Goal: Task Accomplishment & Management: Use online tool/utility

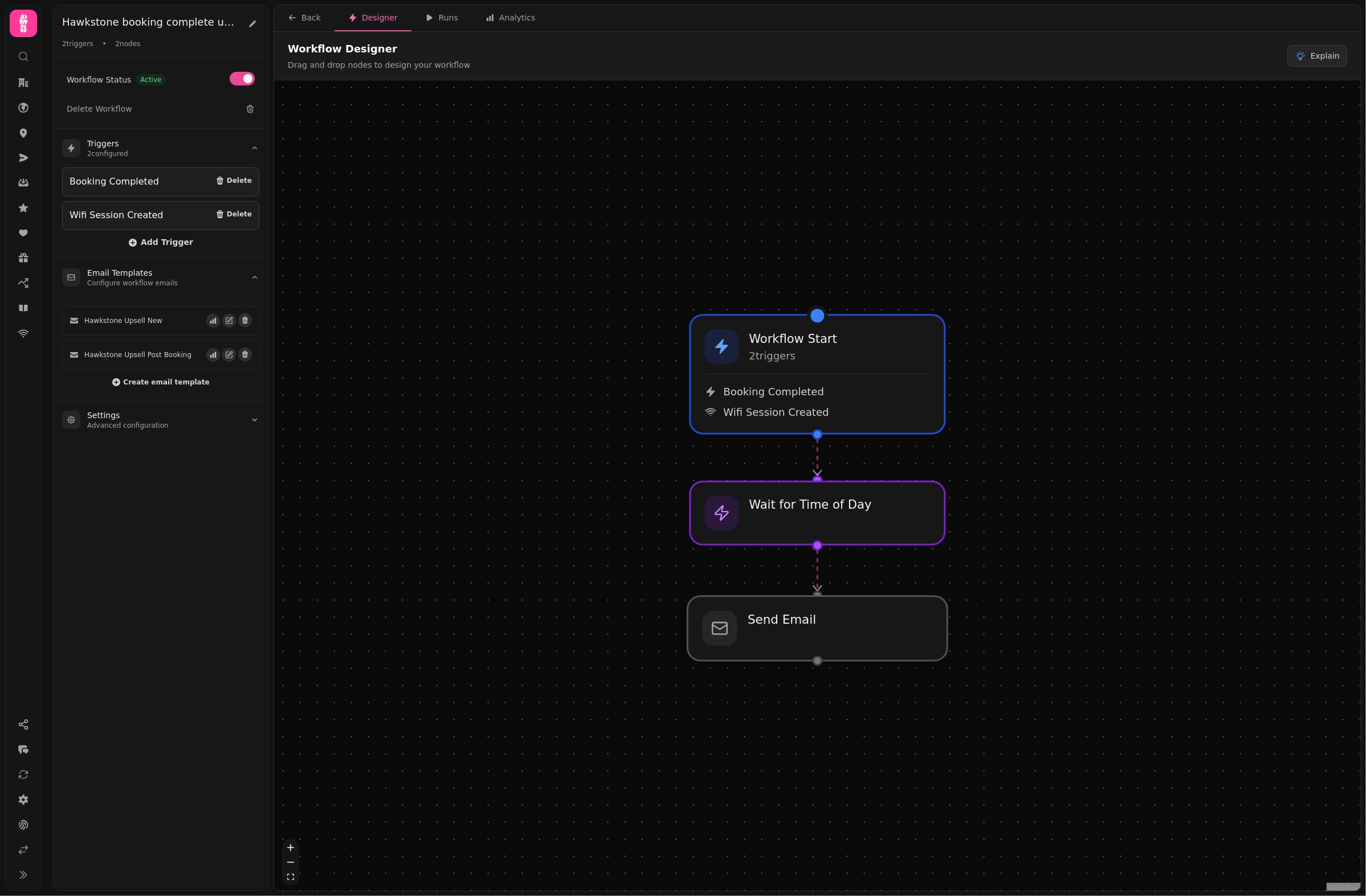
click at [781, 645] on div at bounding box center [818, 629] width 260 height 65
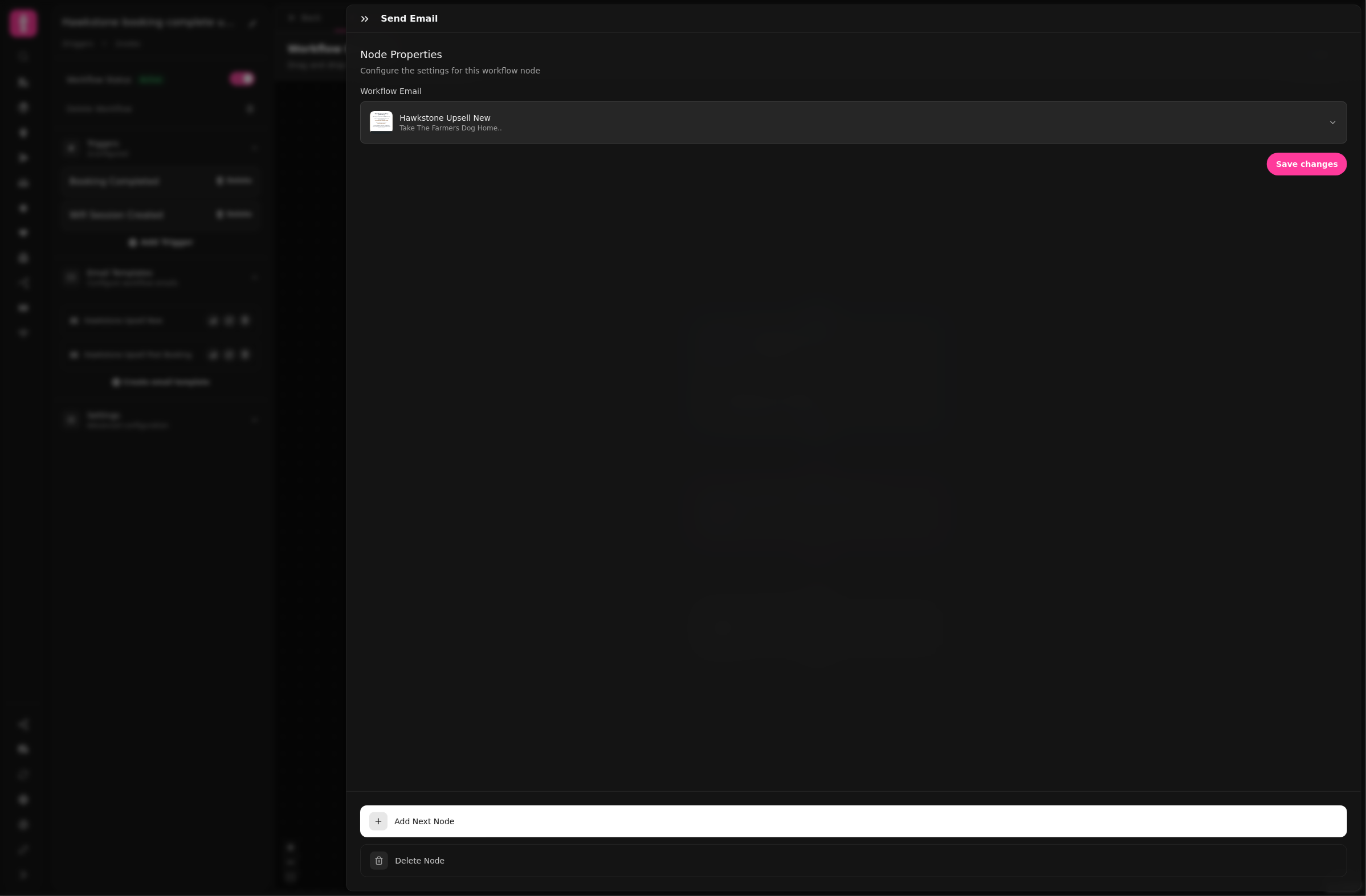
click at [472, 121] on p "Hawkstone Upsell New" at bounding box center [450, 118] width 102 height 11
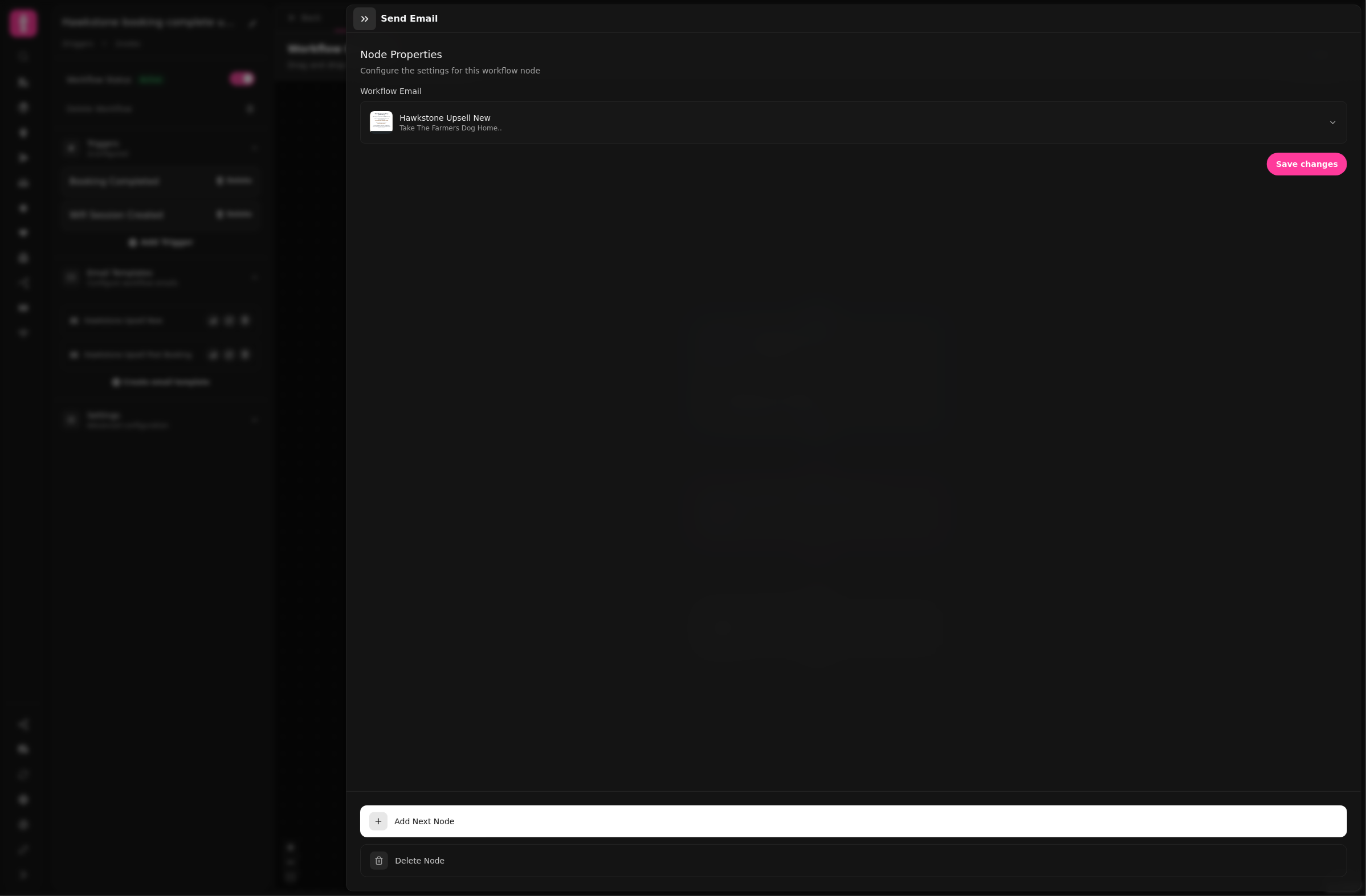
click at [370, 23] on icon "button" at bounding box center [365, 19] width 11 height 11
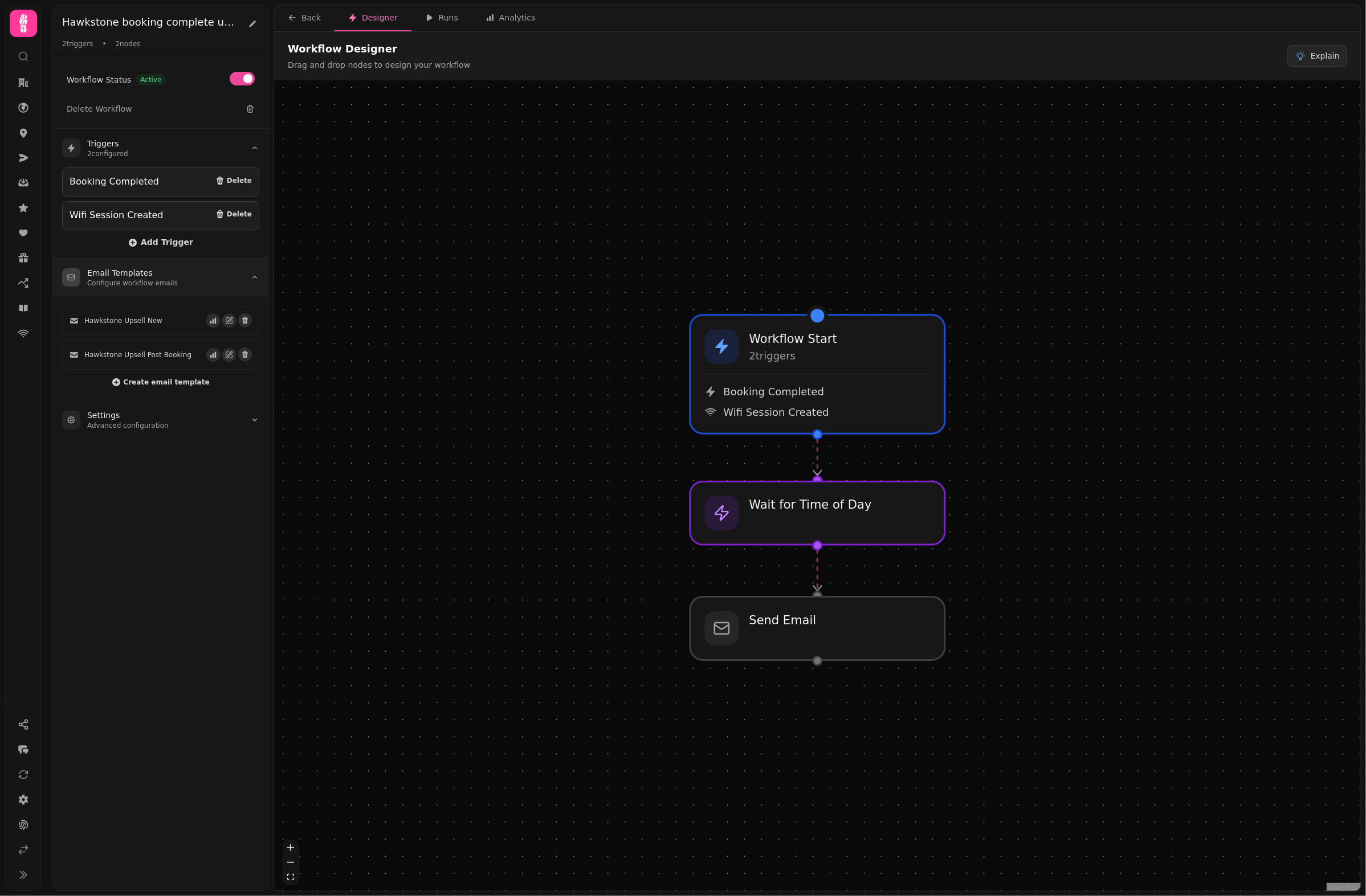
click at [181, 275] on summary "Email Templates Configure workflow emails" at bounding box center [161, 277] width 215 height 39
click at [778, 660] on div at bounding box center [818, 629] width 260 height 65
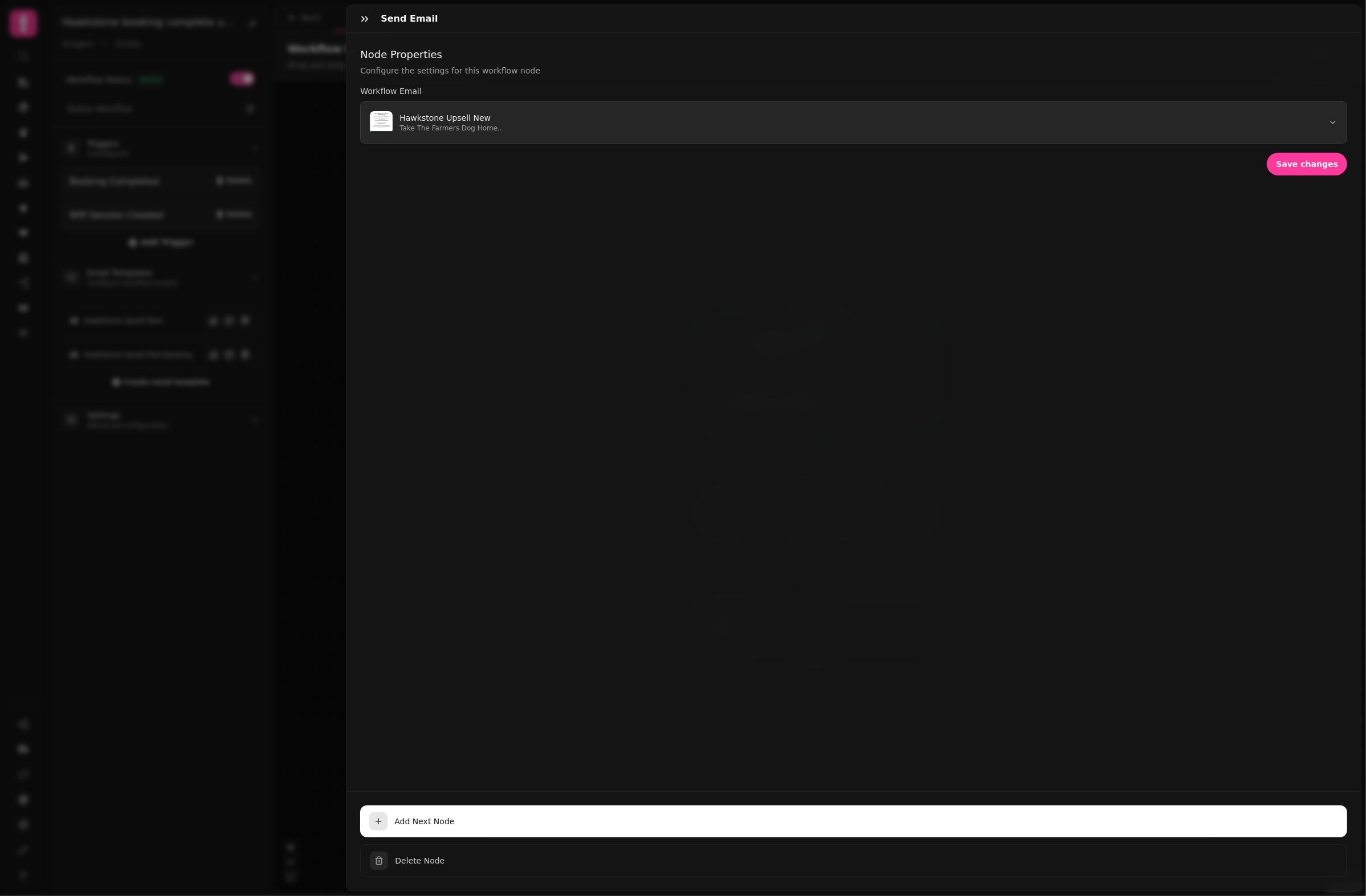
click at [470, 117] on p "Hawkstone Upsell New" at bounding box center [450, 118] width 102 height 11
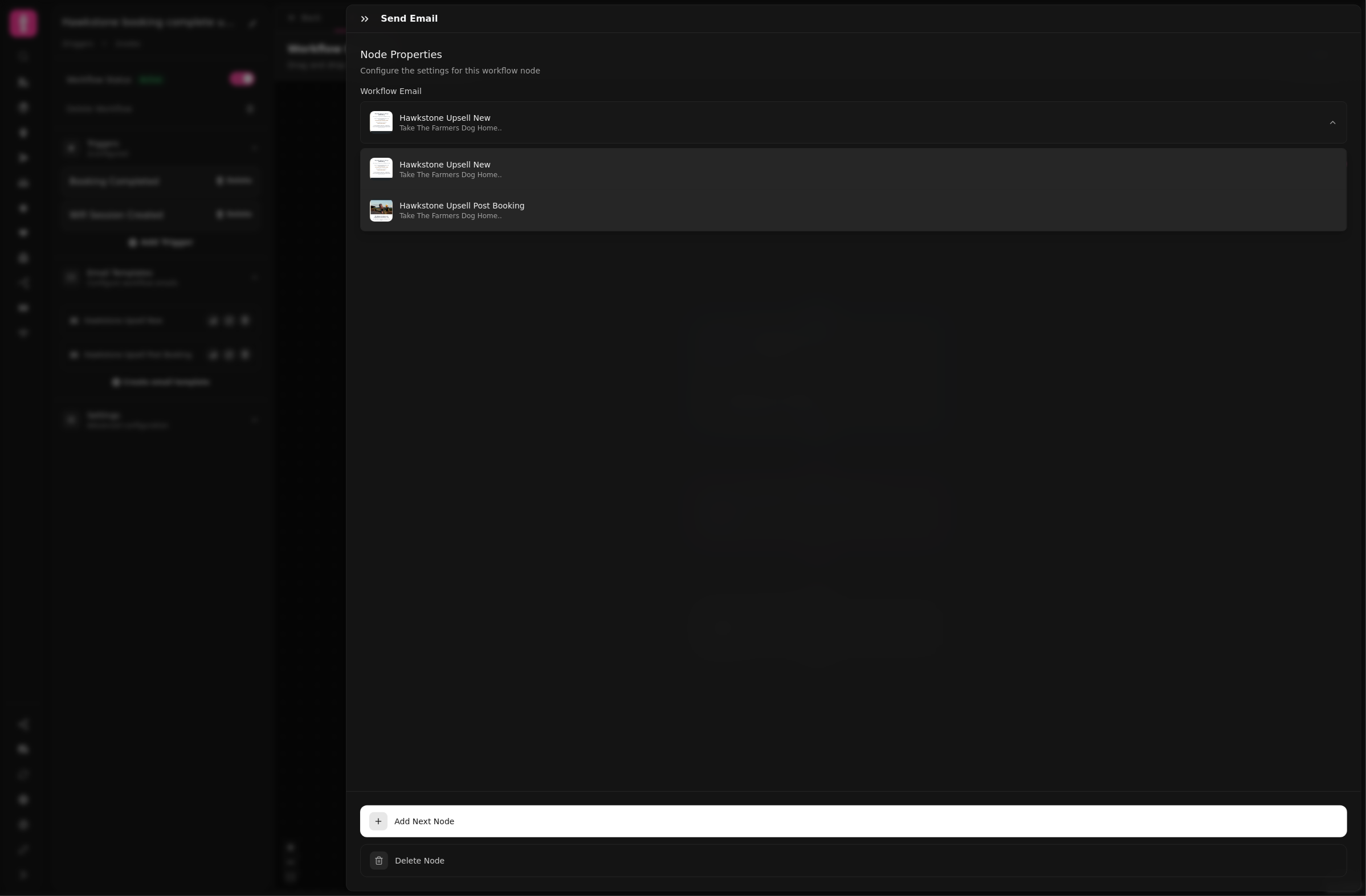
click at [506, 209] on p "Hawkstone Upsell Post Booking" at bounding box center [868, 206] width 938 height 11
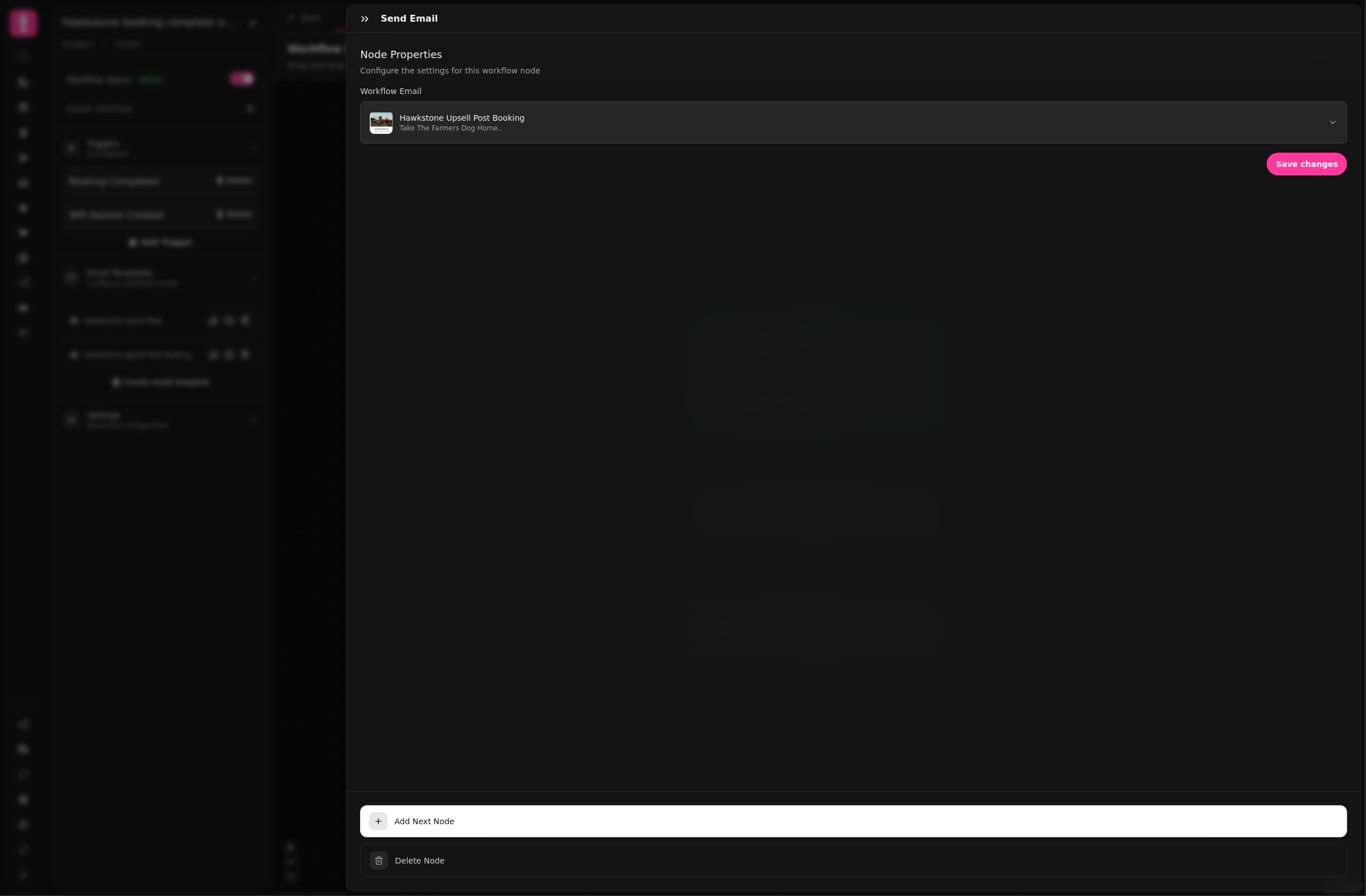
click at [467, 123] on p "Hawkstone Upsell Post Booking" at bounding box center [462, 118] width 125 height 11
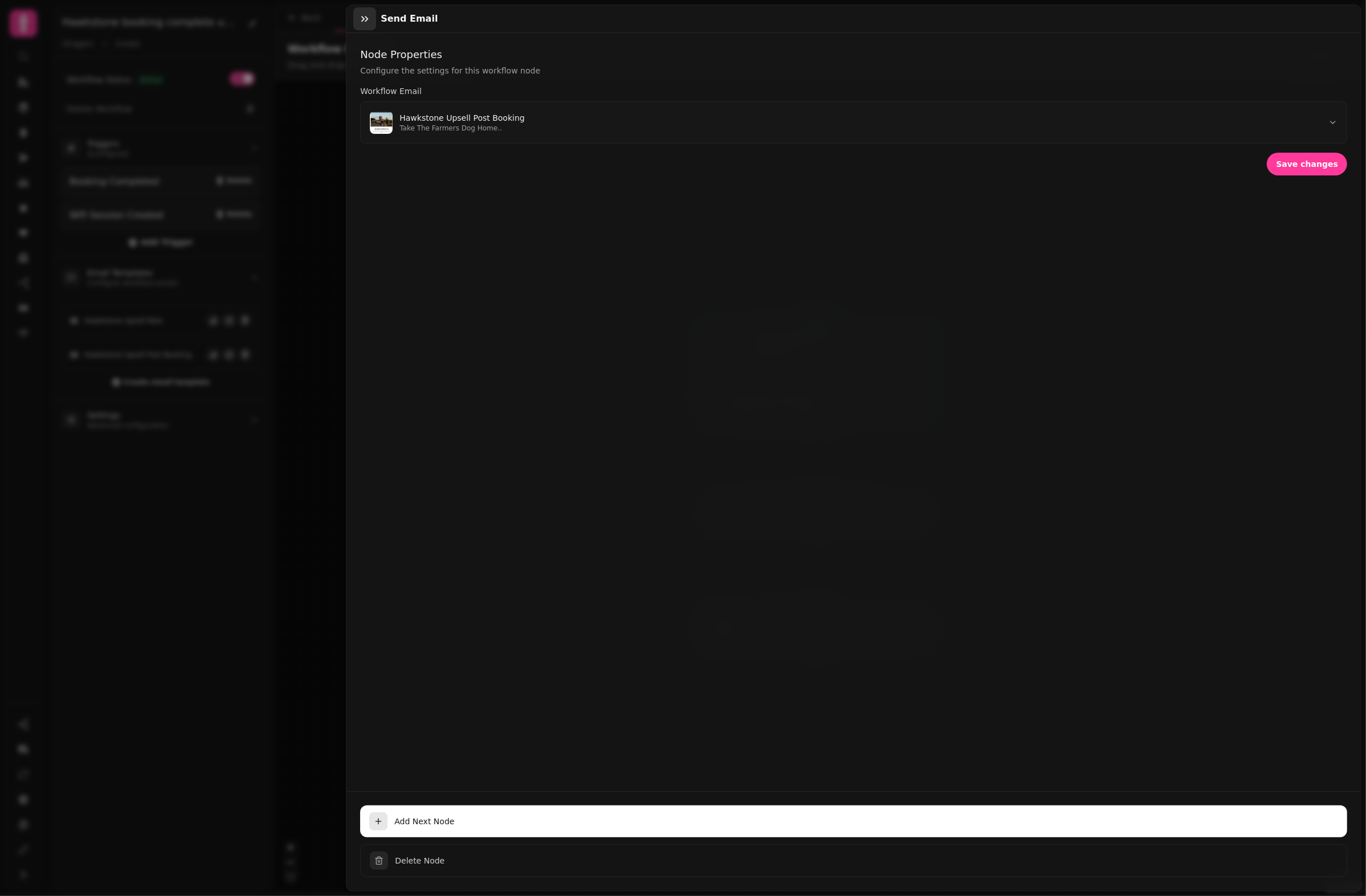
click at [363, 13] on icon "button" at bounding box center [365, 19] width 11 height 11
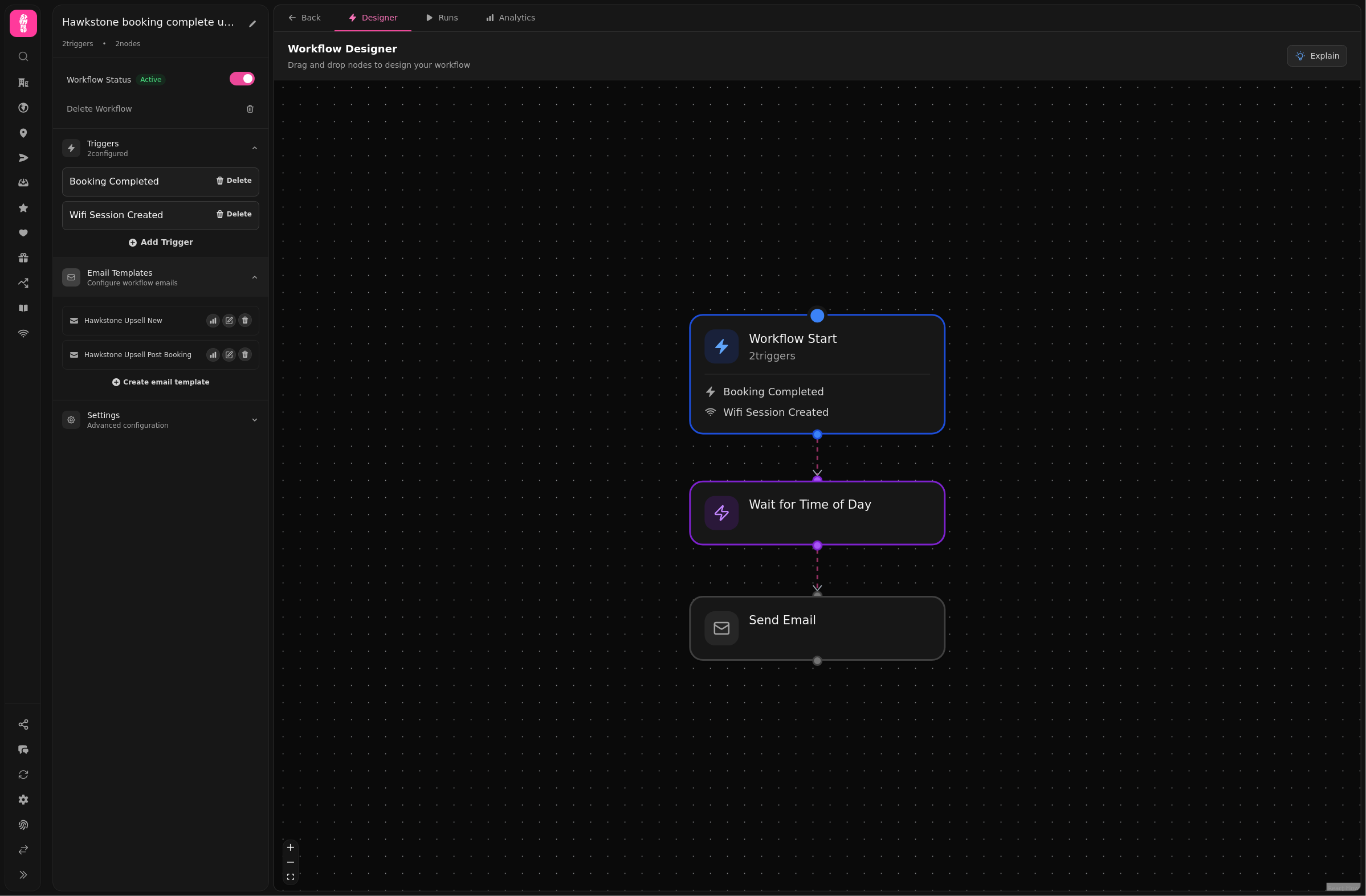
click at [142, 279] on p "Configure workflow emails" at bounding box center [132, 282] width 90 height 9
click at [228, 356] on icon "button" at bounding box center [229, 355] width 8 height 8
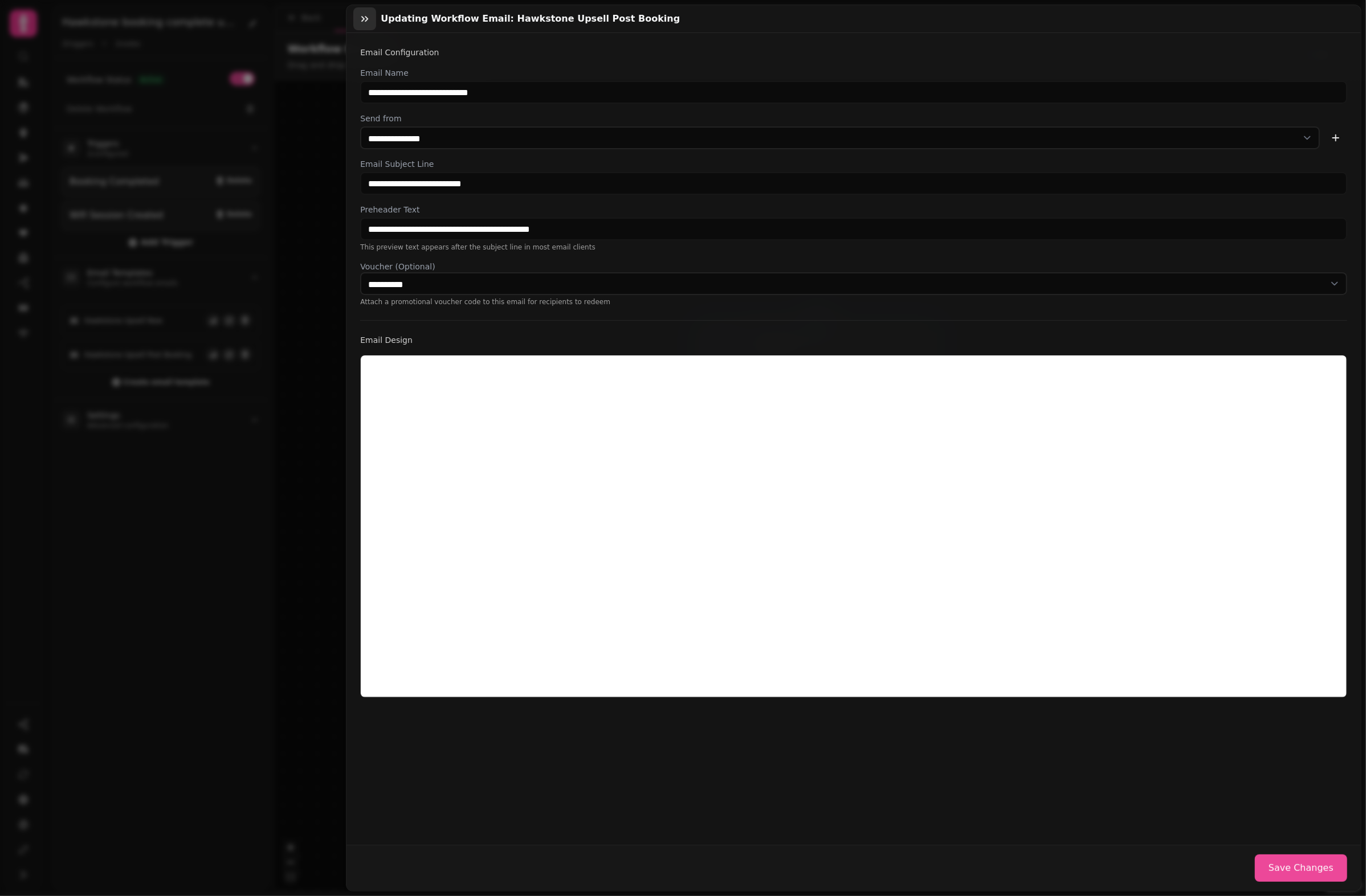
click at [366, 19] on icon "button" at bounding box center [365, 19] width 11 height 11
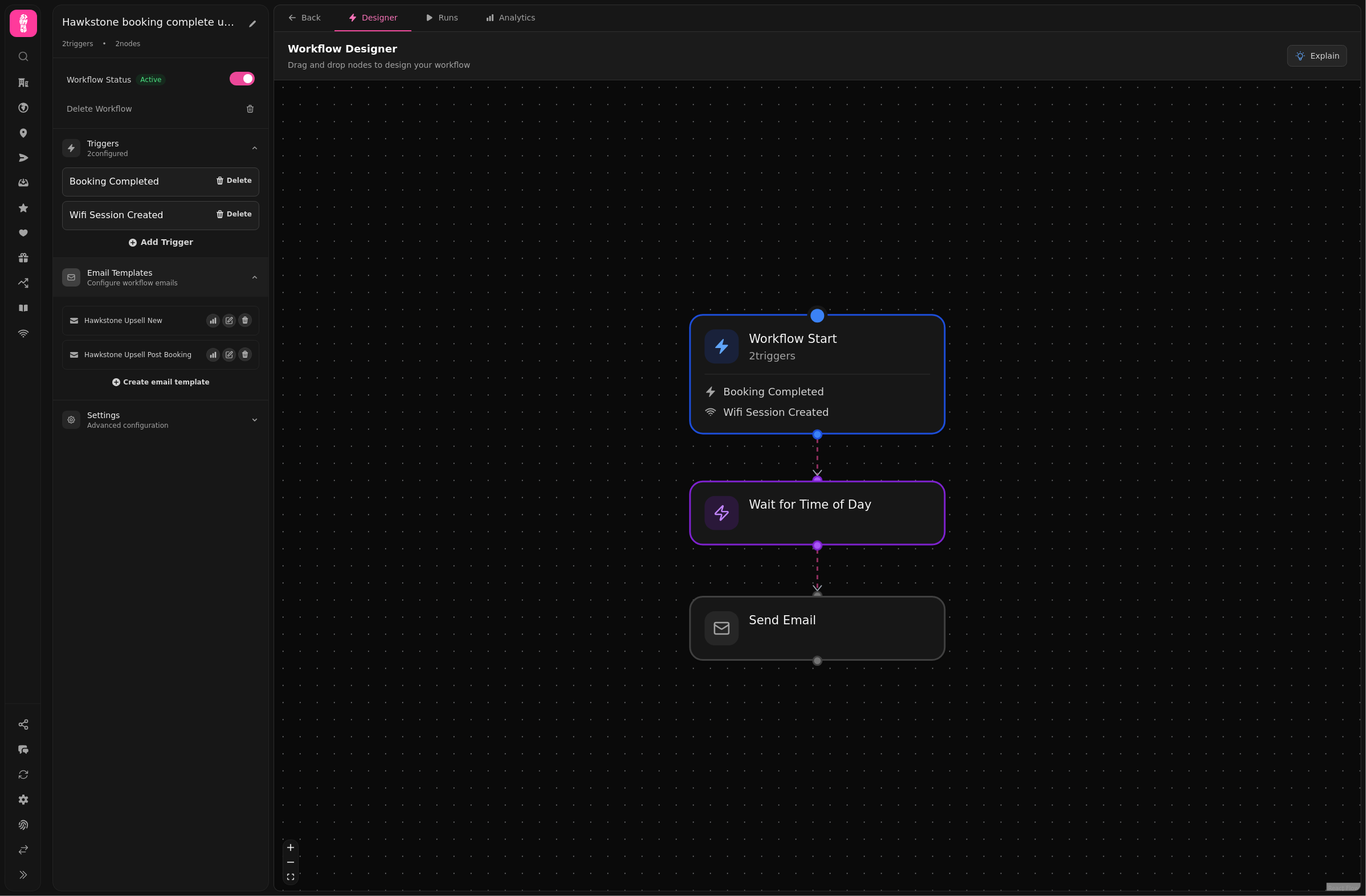
click at [213, 277] on summary "Email Templates Configure workflow emails" at bounding box center [161, 277] width 215 height 39
click at [769, 629] on div at bounding box center [818, 629] width 260 height 65
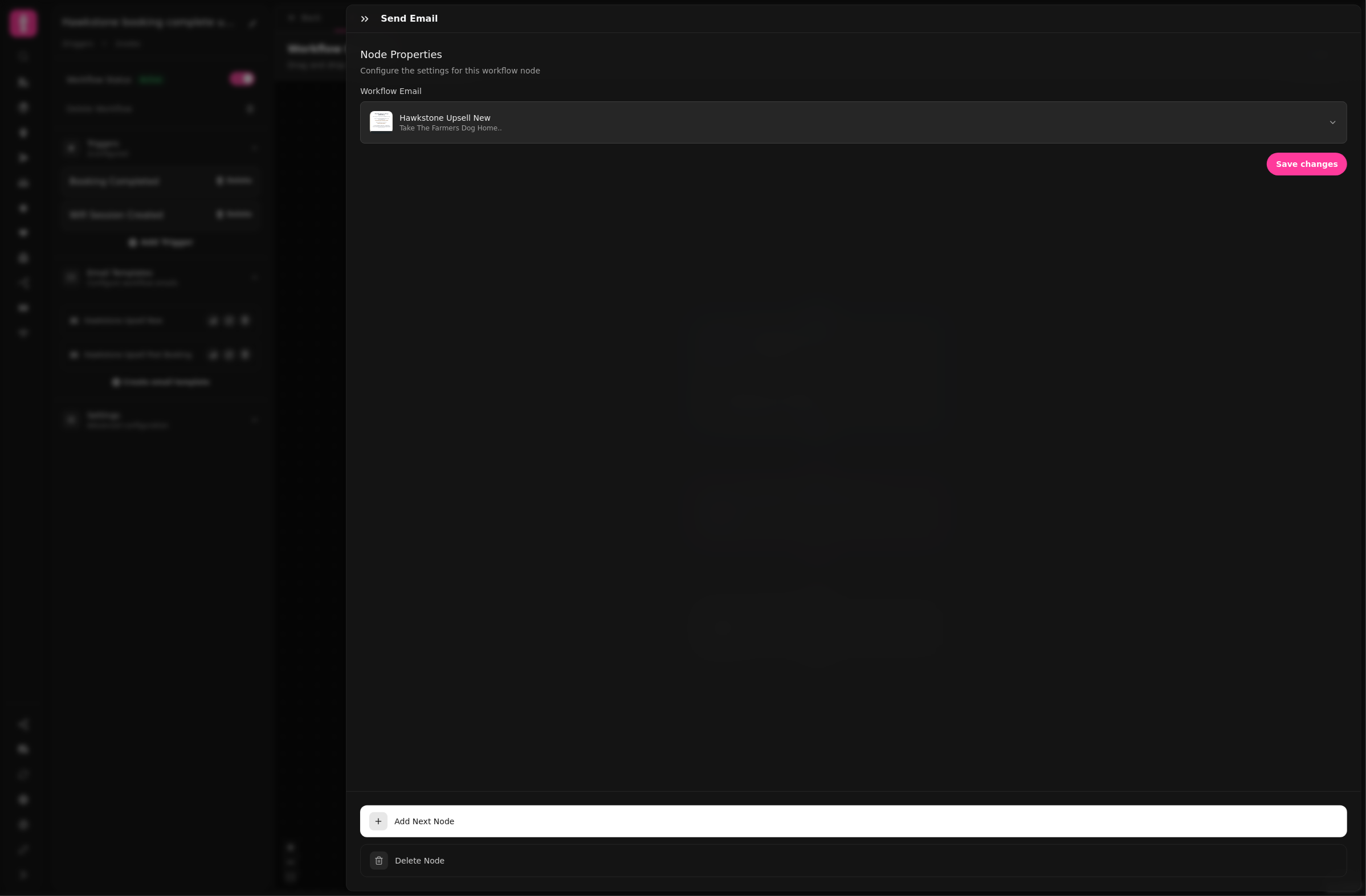
click at [417, 126] on p "Take The Farmers Dog Home.." at bounding box center [450, 127] width 102 height 9
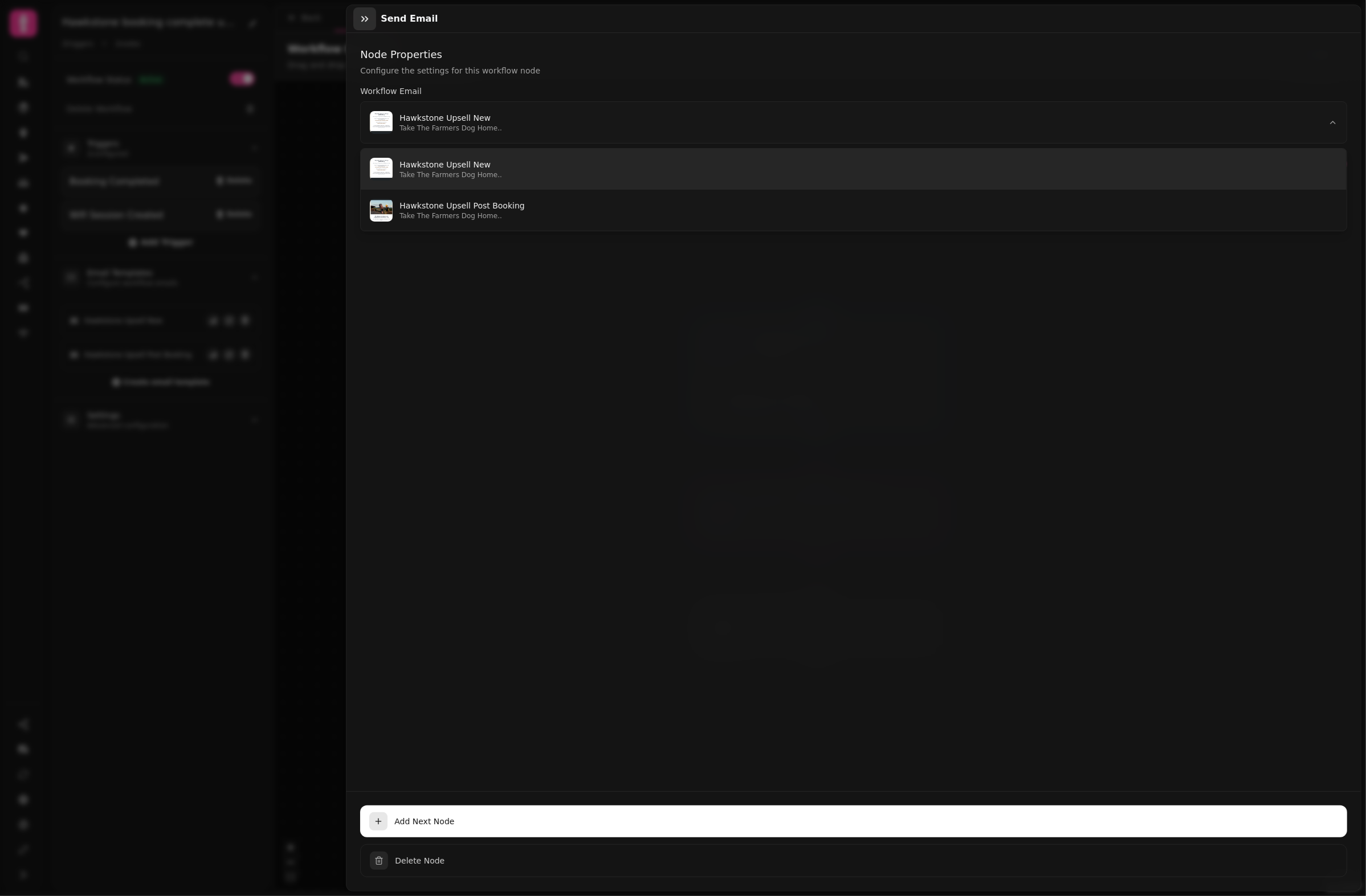
click at [368, 22] on icon "button" at bounding box center [365, 19] width 11 height 11
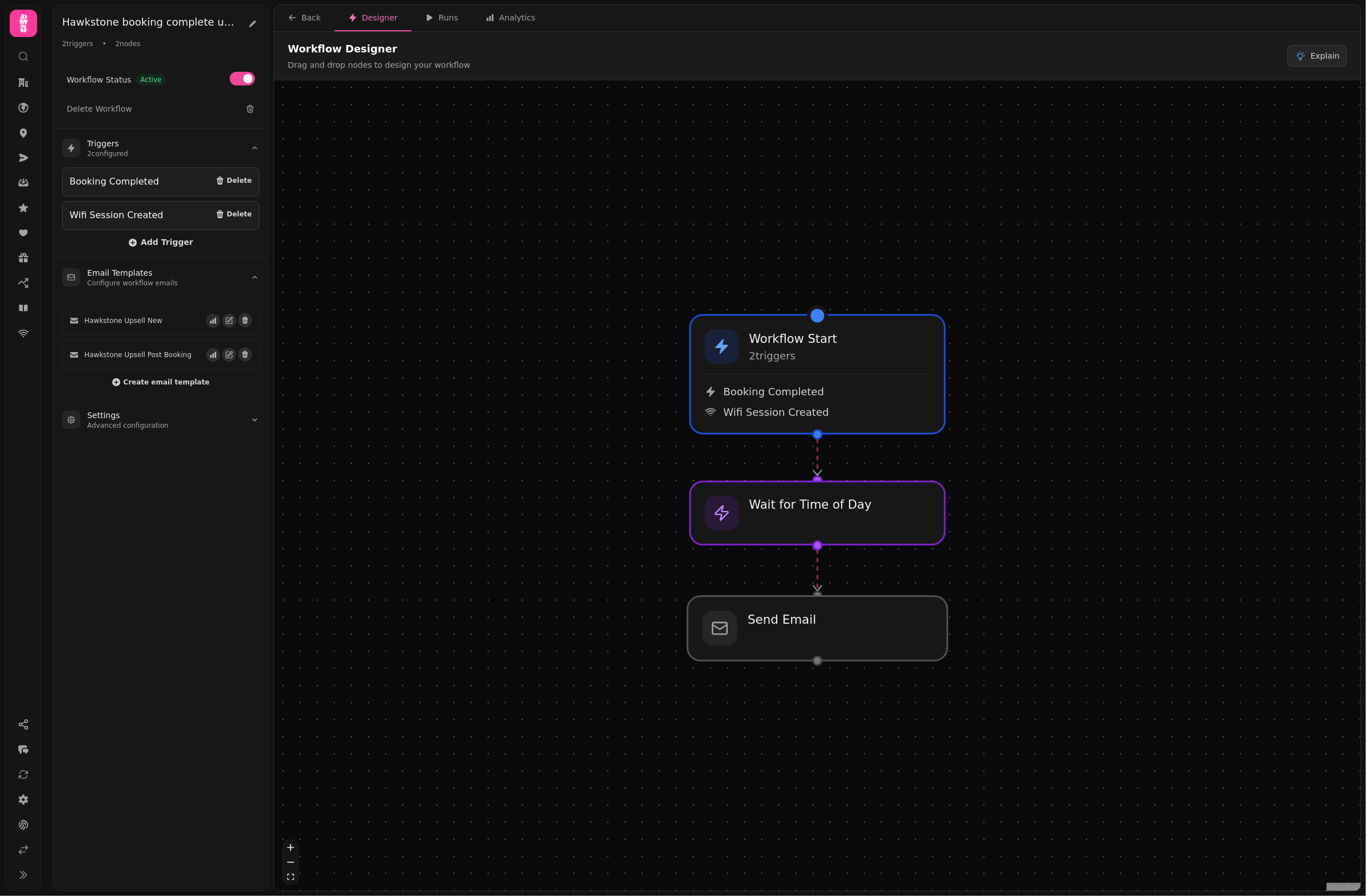
click at [866, 621] on div at bounding box center [818, 629] width 260 height 65
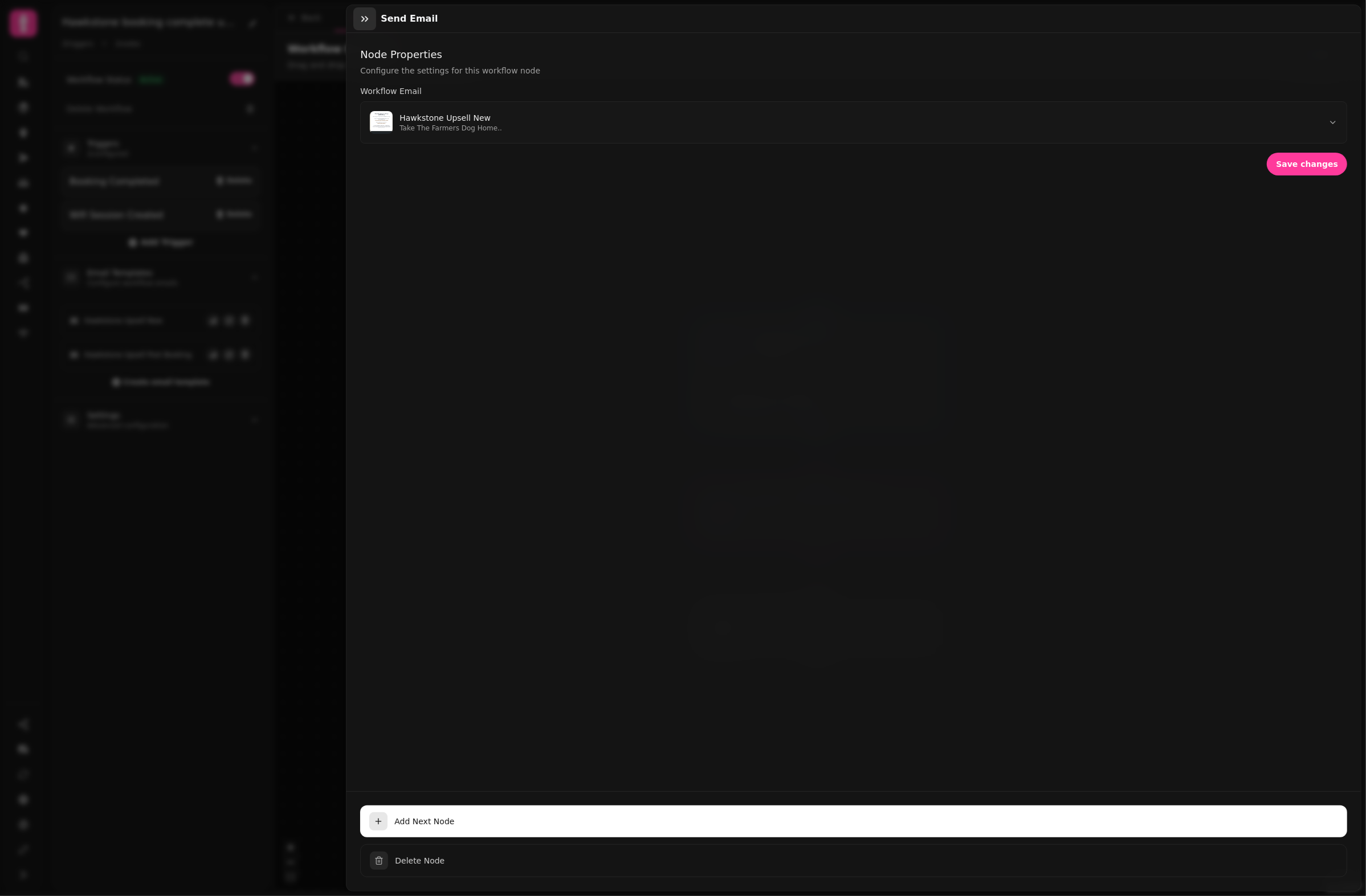
click at [365, 23] on icon "button" at bounding box center [365, 19] width 11 height 11
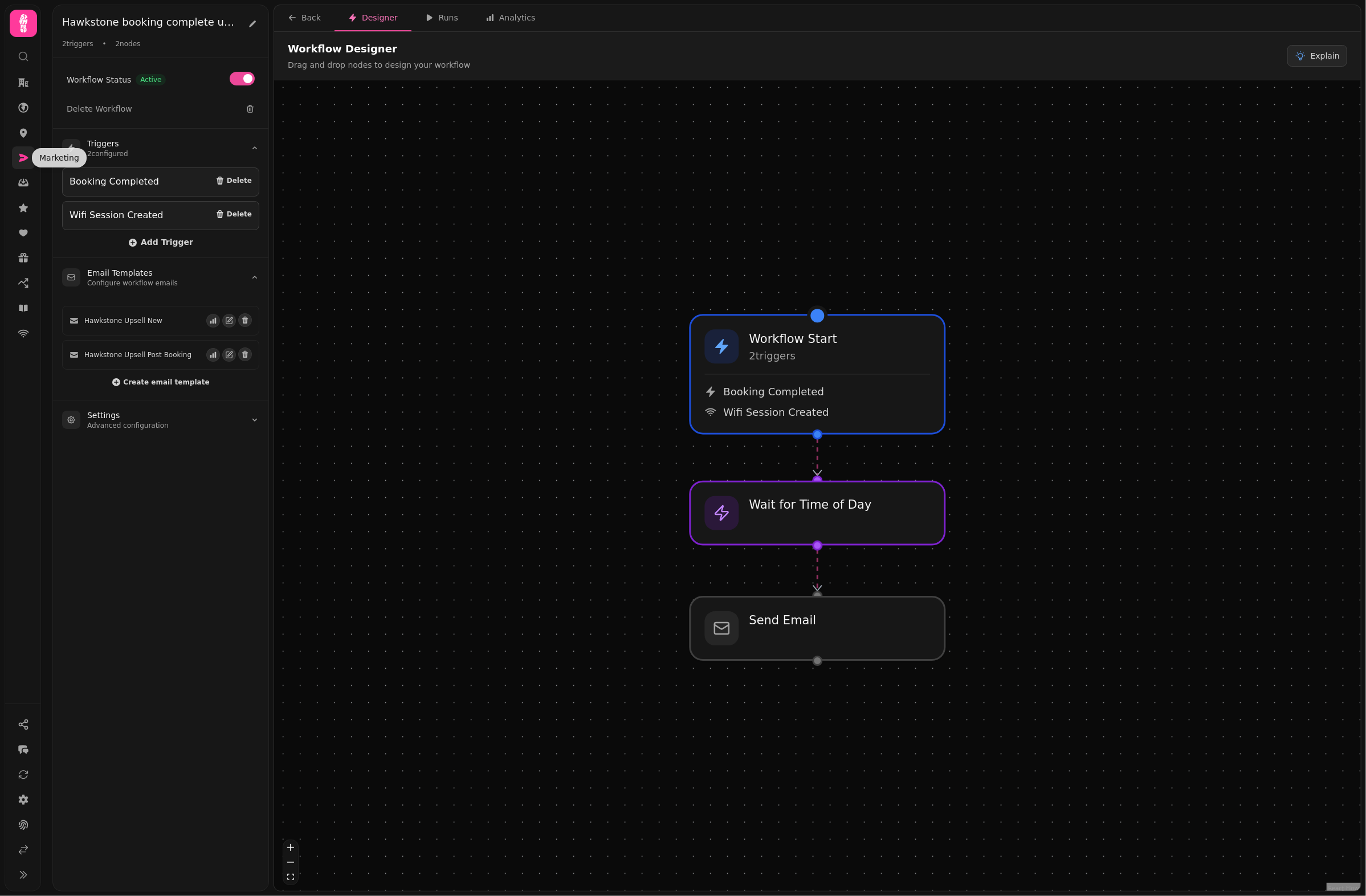
click at [28, 152] on icon at bounding box center [23, 158] width 11 height 11
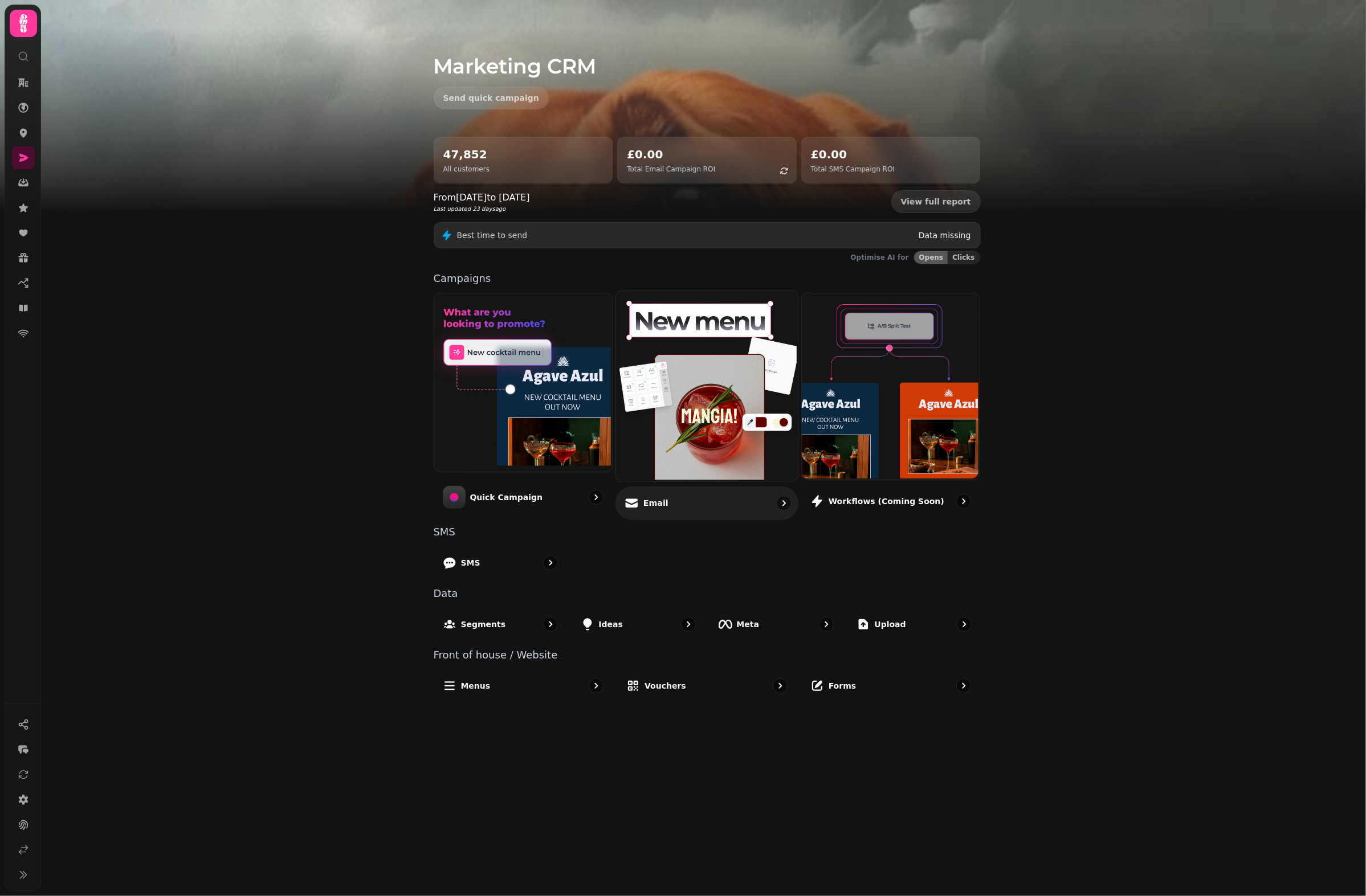
click at [714, 435] on img at bounding box center [705, 385] width 182 height 190
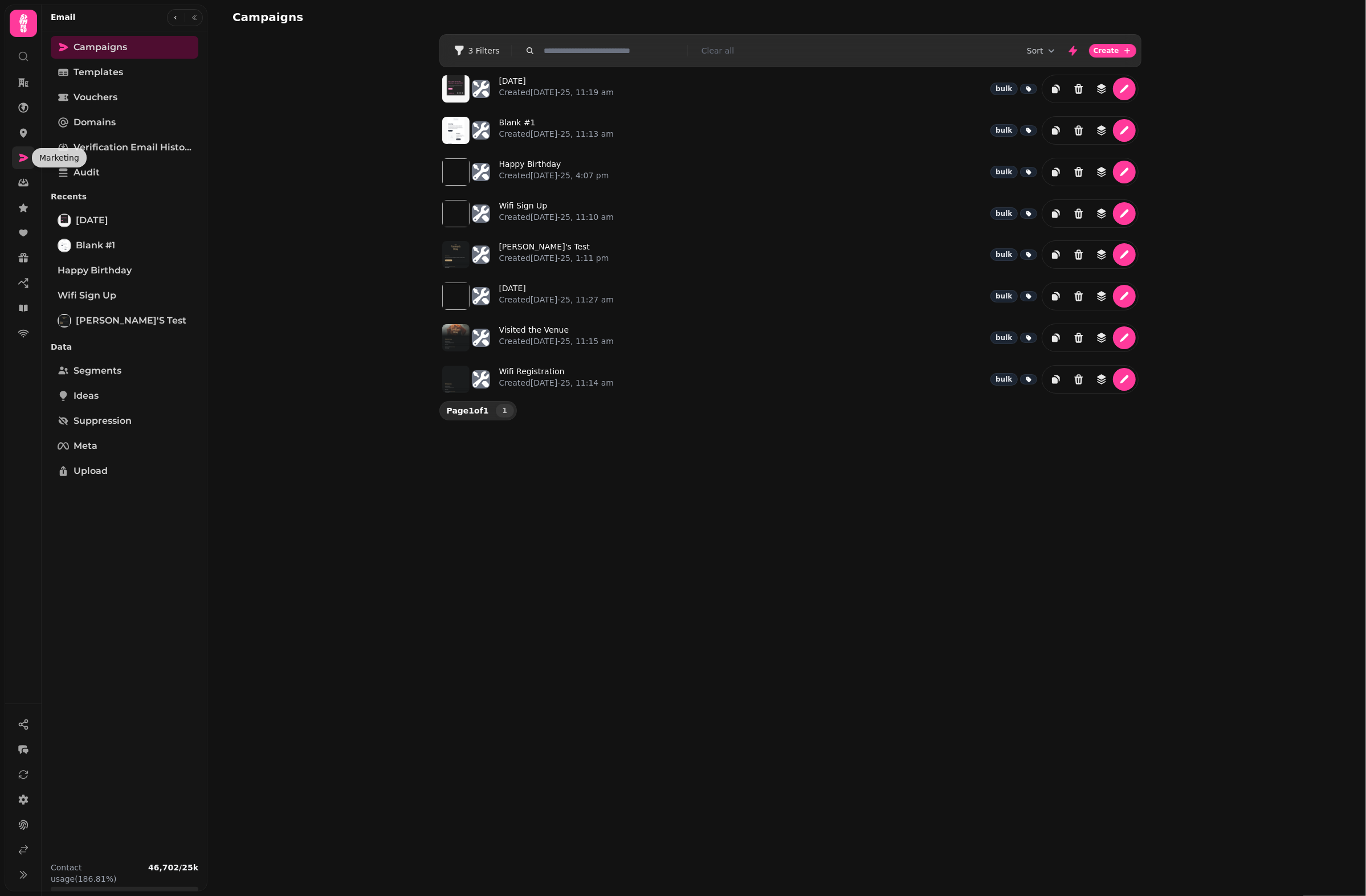
click at [21, 155] on icon at bounding box center [23, 158] width 9 height 8
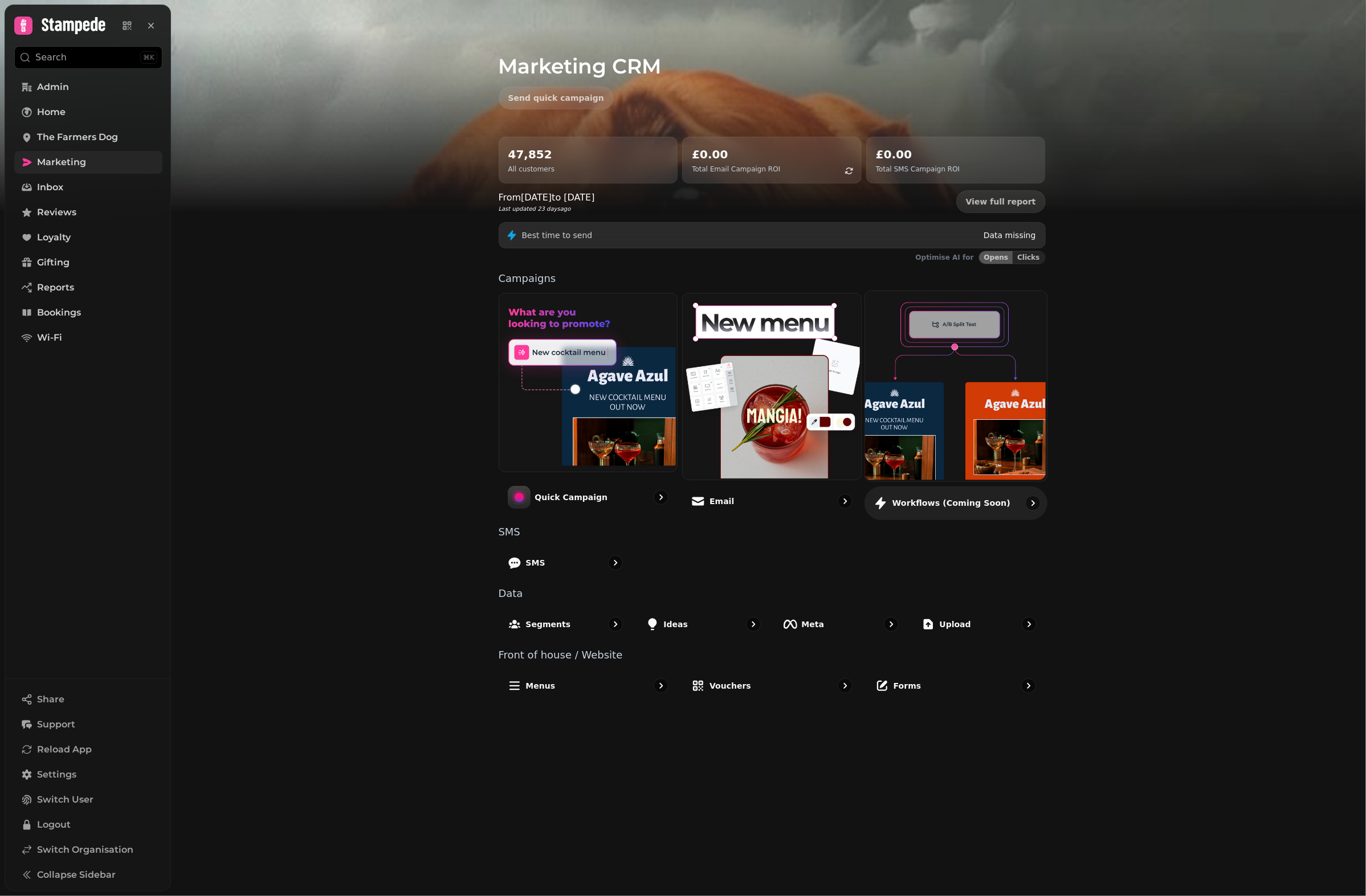
click at [959, 478] on img at bounding box center [955, 385] width 182 height 190
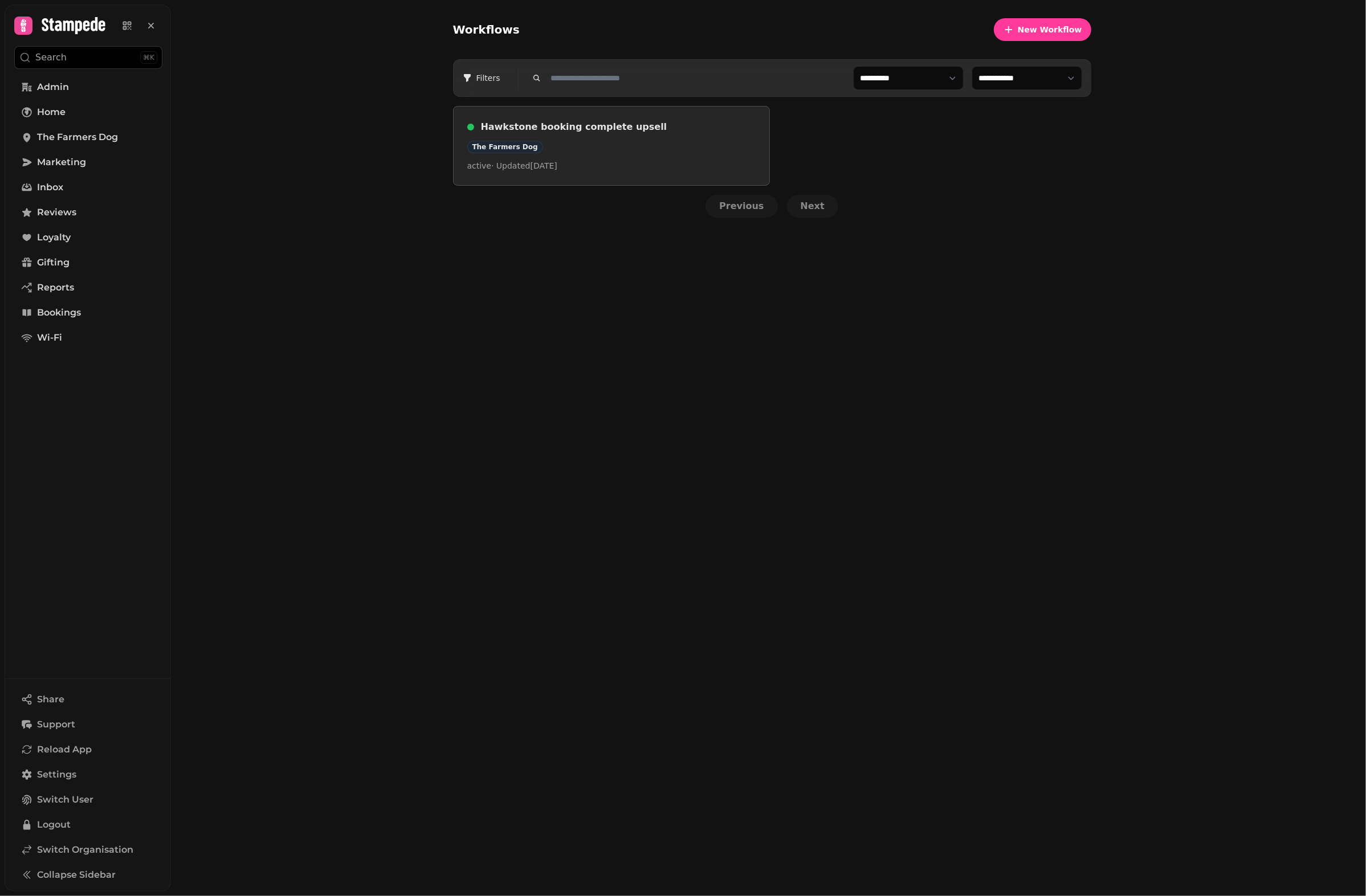
click at [635, 154] on div "Hawkstone booking complete upsell The Farmers Dog active · Updated [DATE]" at bounding box center [611, 146] width 288 height 52
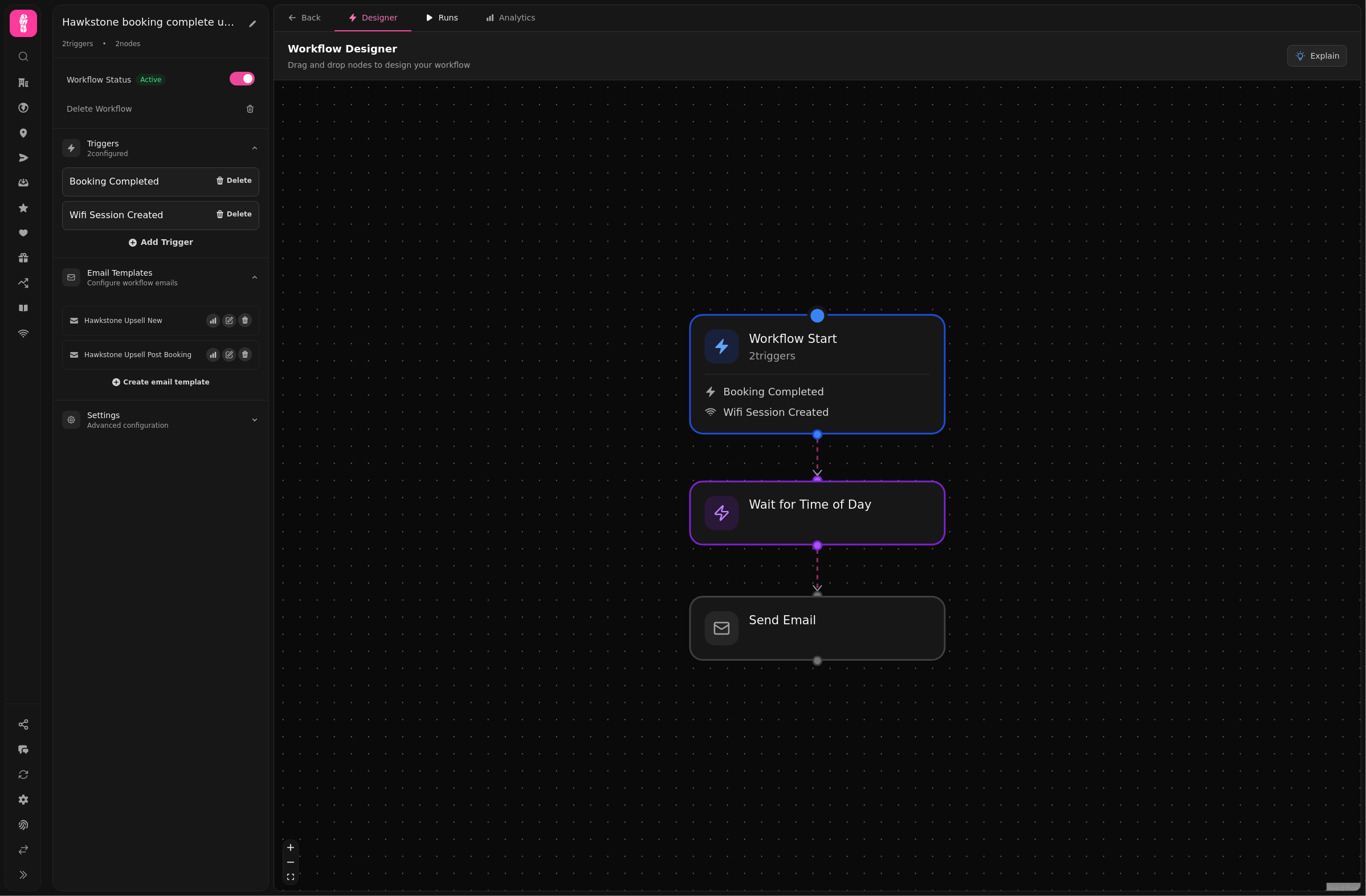
click at [436, 19] on div "Runs" at bounding box center [441, 18] width 33 height 11
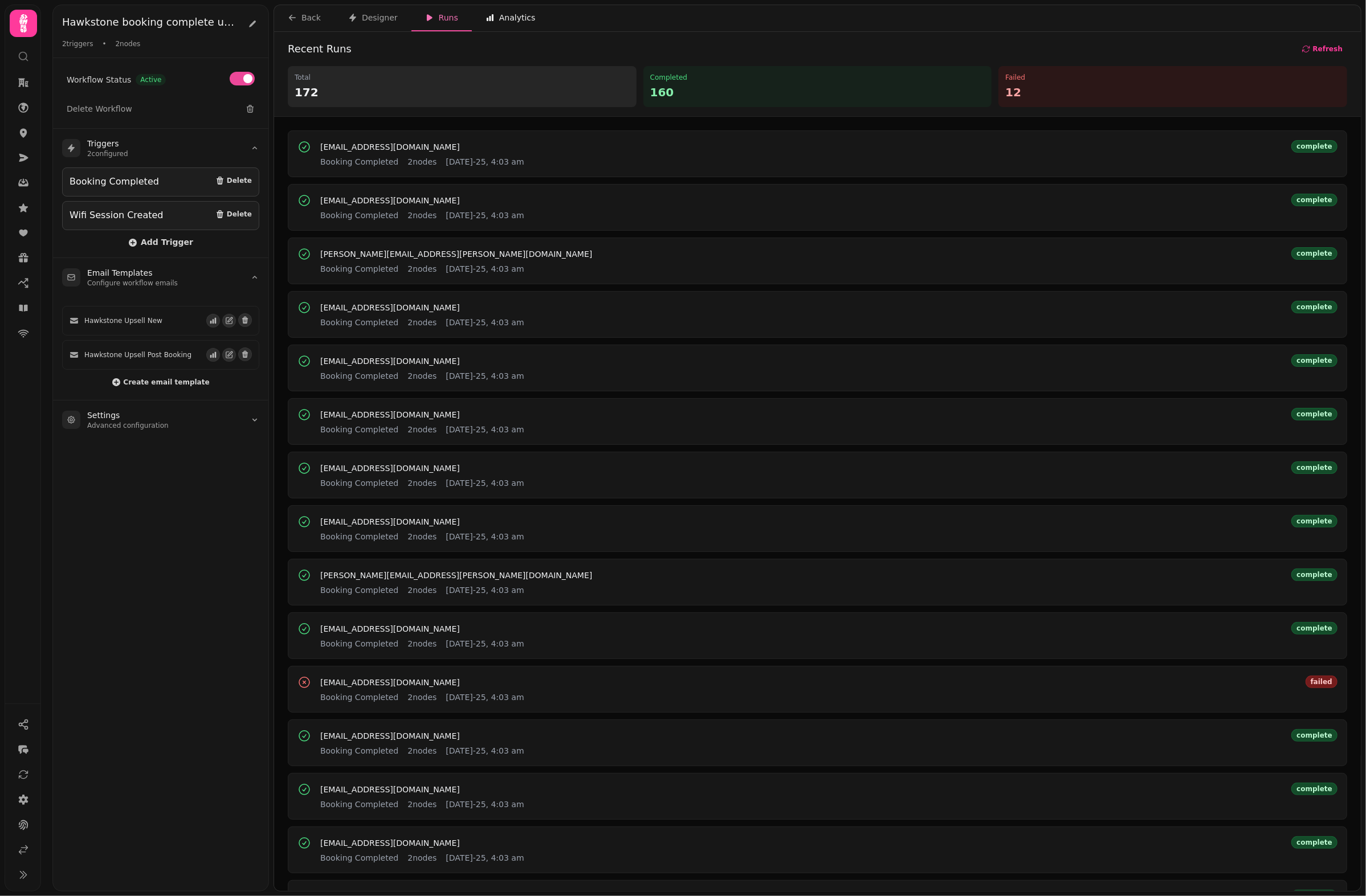
click at [518, 10] on button "Analytics" at bounding box center [511, 18] width 77 height 26
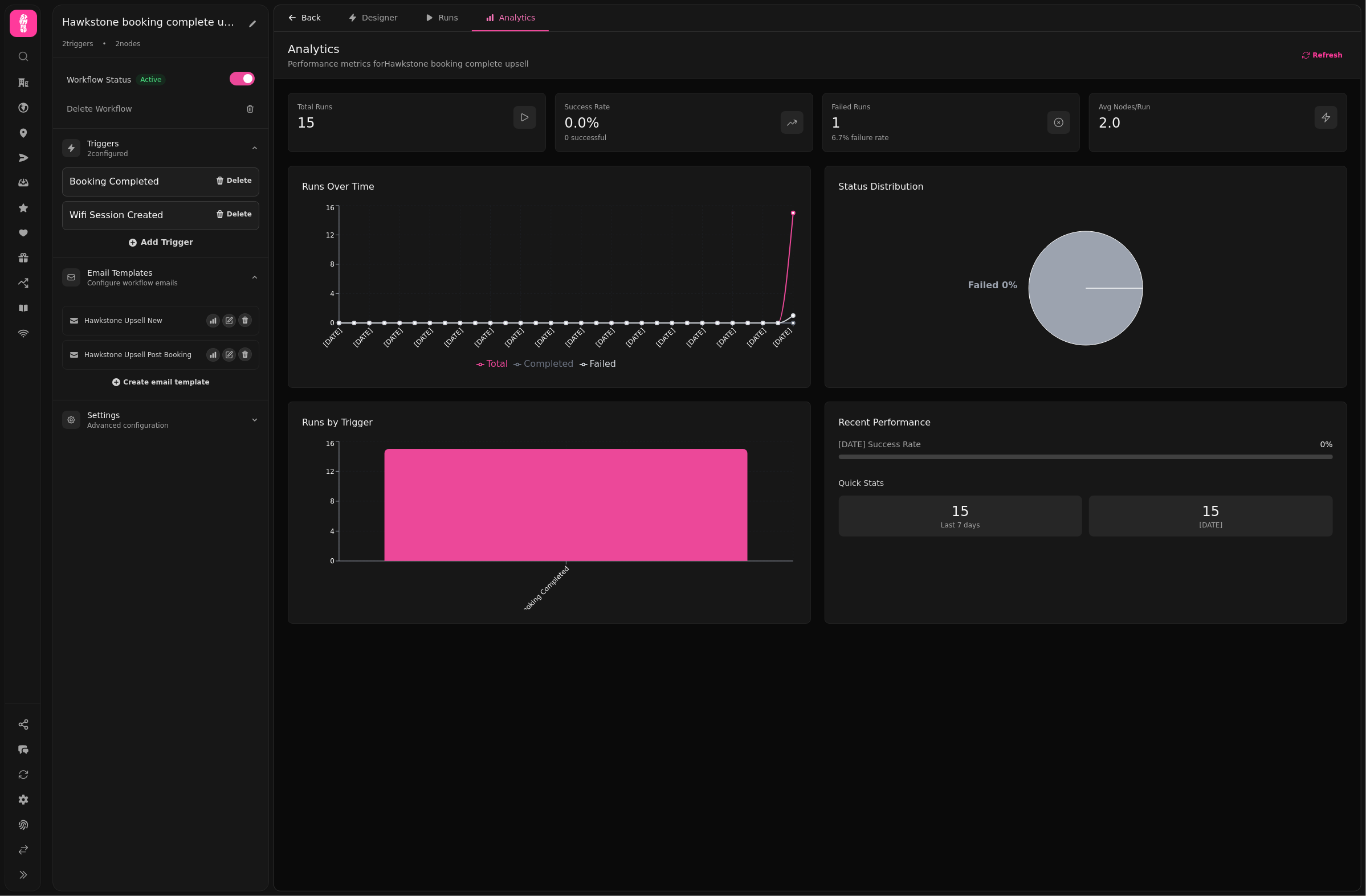
click at [299, 20] on div "Back" at bounding box center [304, 18] width 33 height 11
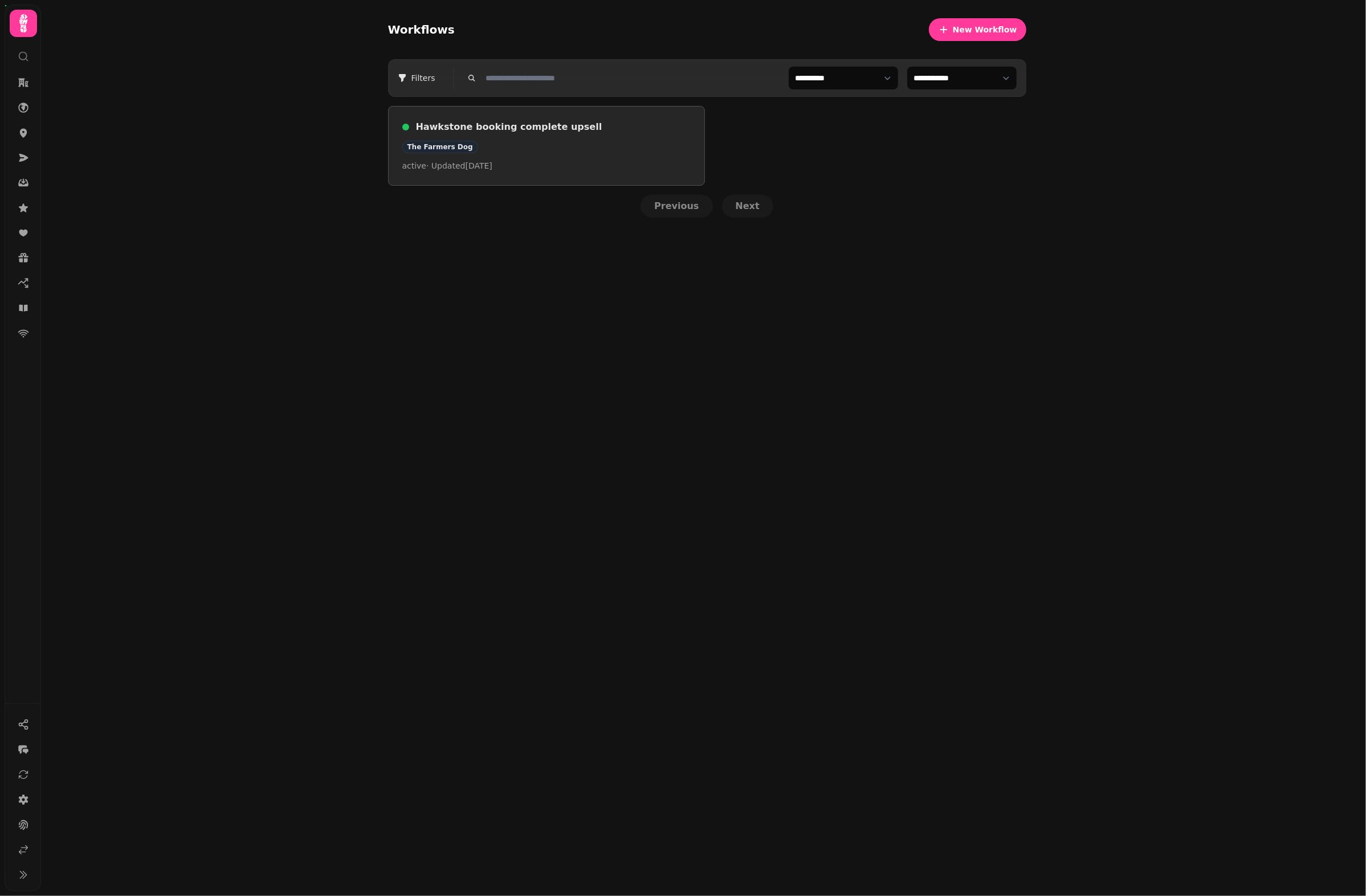
click at [476, 131] on h3 "Hawkstone booking complete upsell" at bounding box center [554, 127] width 275 height 14
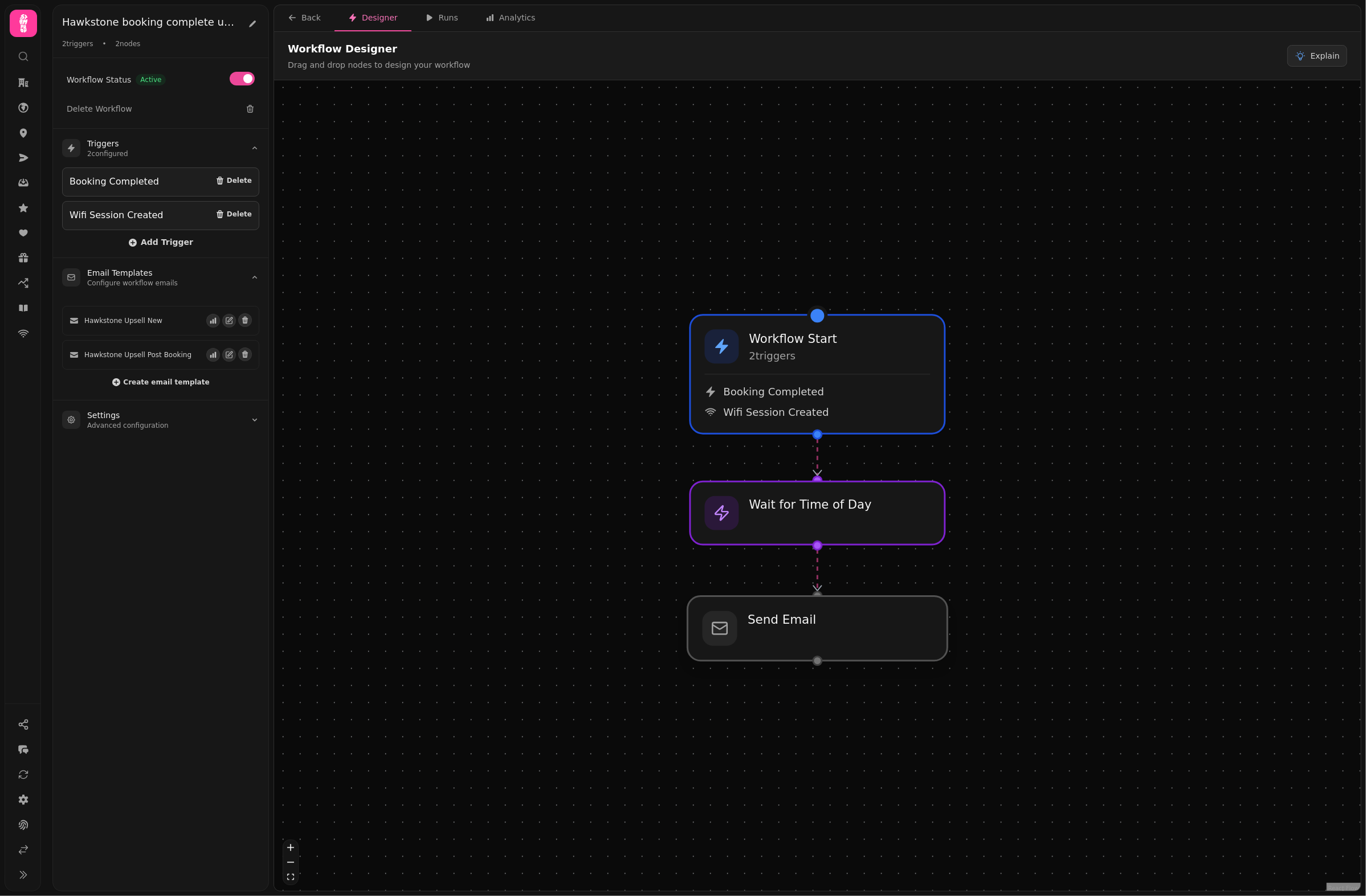
click at [771, 631] on div at bounding box center [818, 629] width 260 height 65
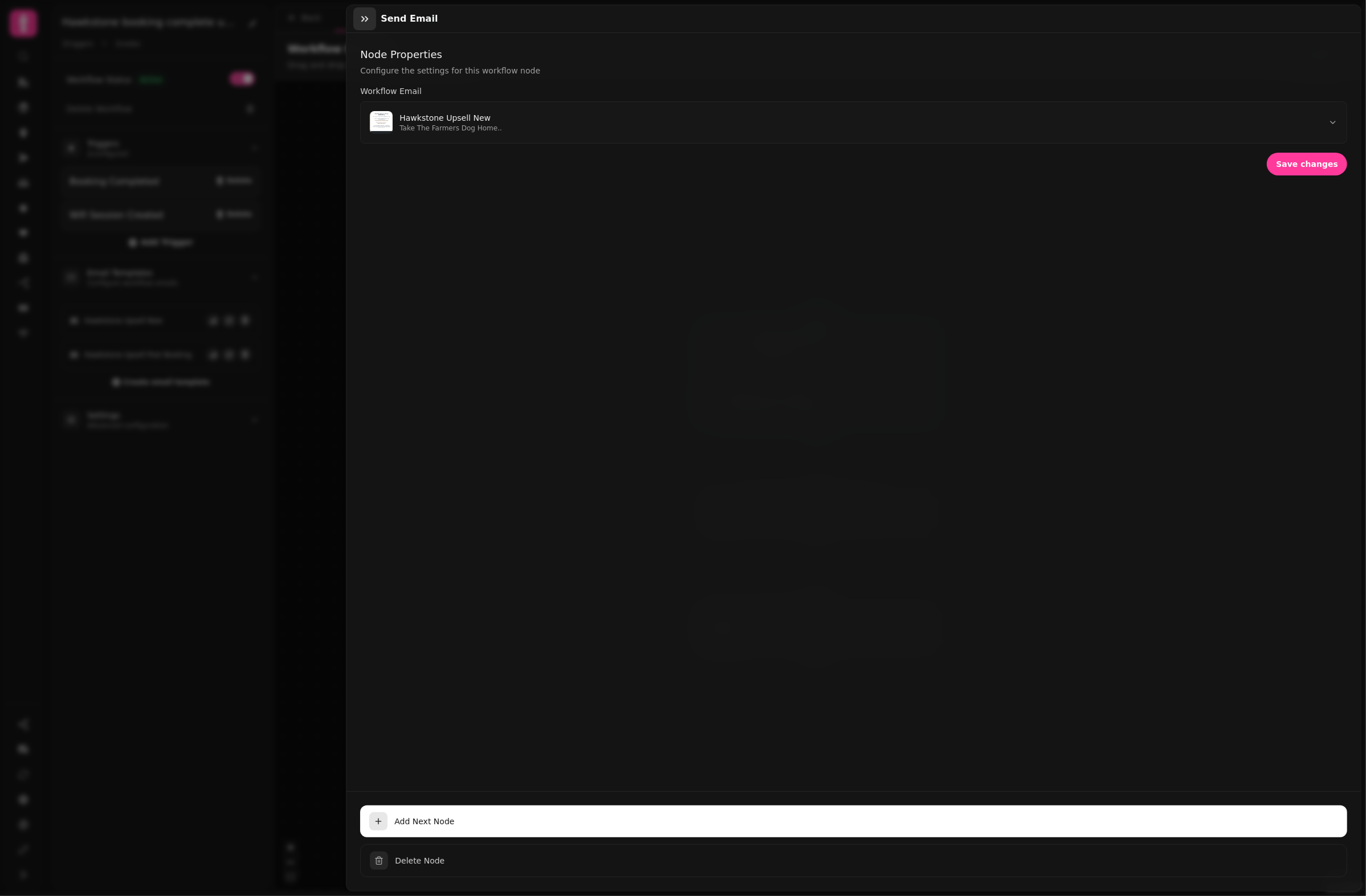
click at [369, 17] on icon "button" at bounding box center [365, 19] width 11 height 11
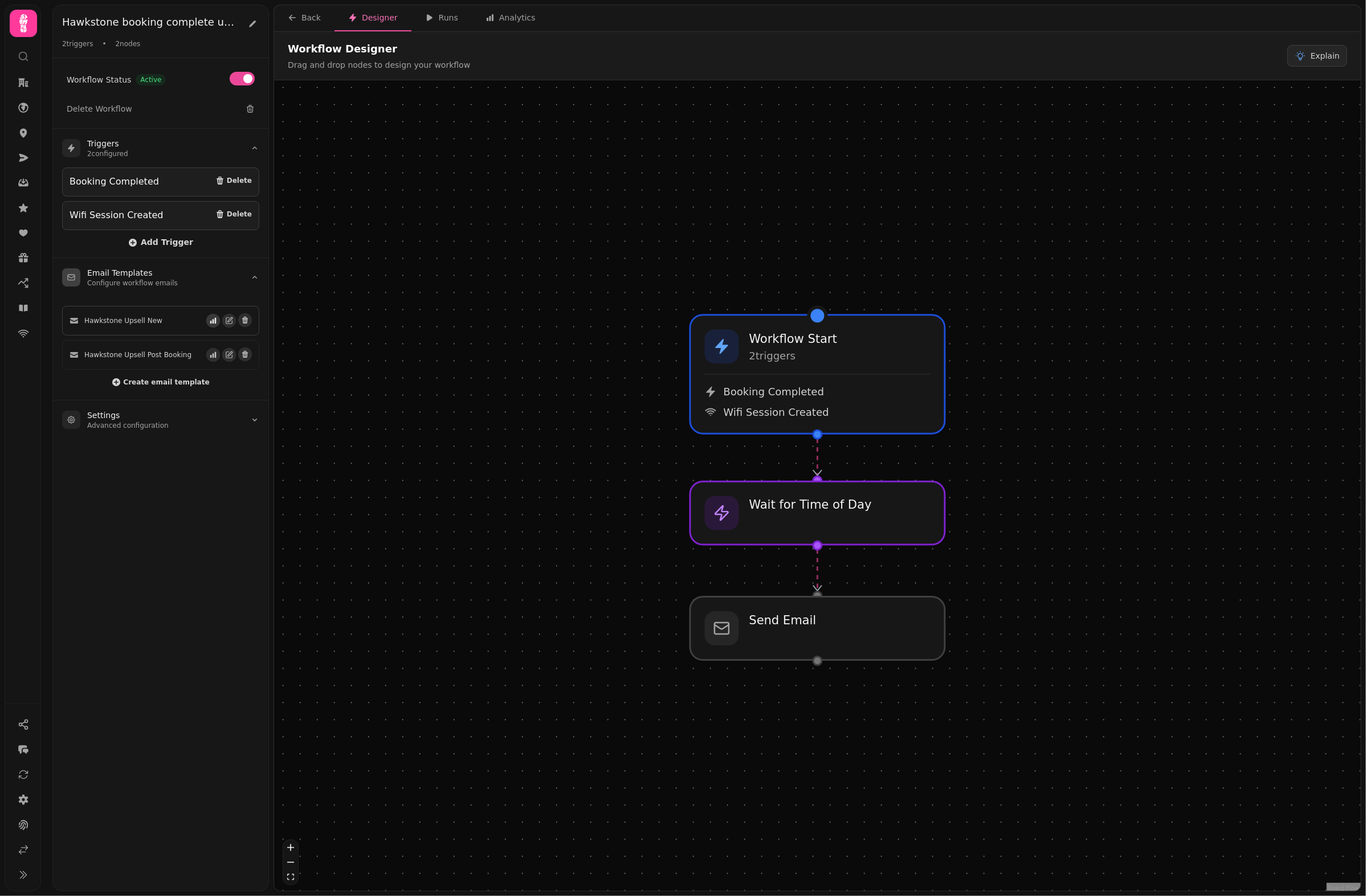
click at [213, 323] on icon "button" at bounding box center [213, 321] width 8 height 8
